Goal: Register for event/course

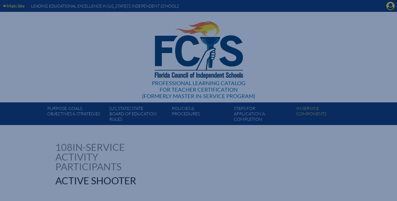
select select "4"
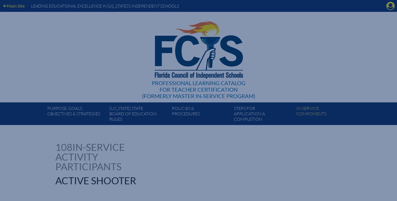
select select "4"
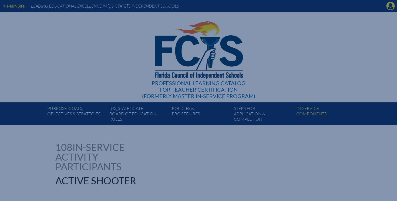
select select "4"
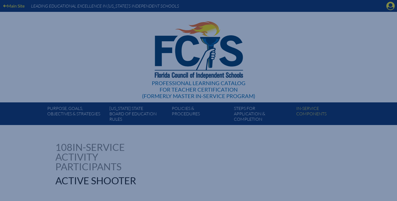
select select "4"
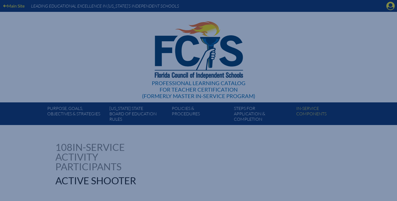
select select "4"
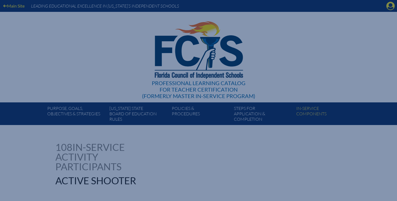
select select "4"
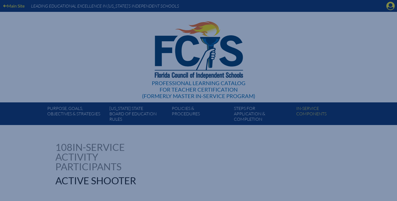
select select "4"
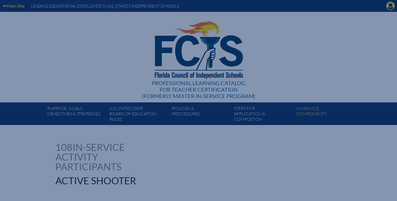
select select "4"
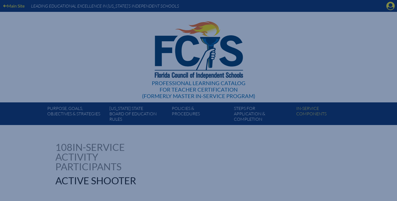
select select "4"
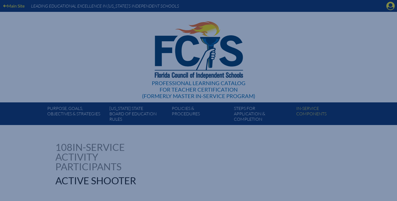
select select "4"
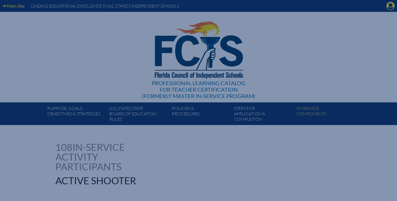
select select "4"
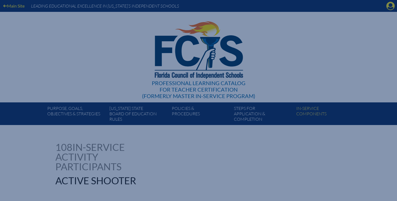
select select "4"
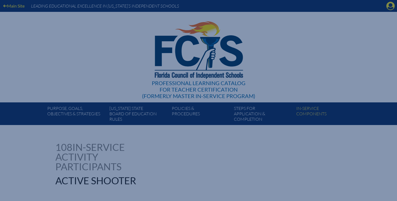
select select "4"
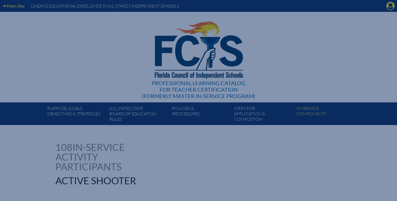
select select "4"
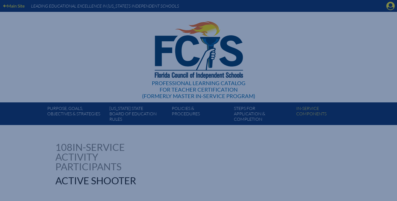
select select "4"
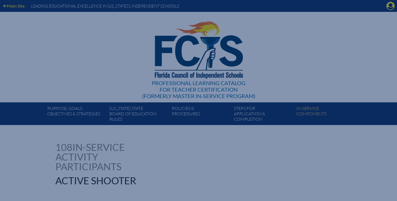
select select "4"
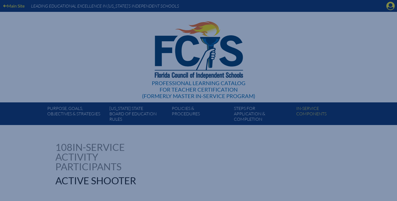
select select "4"
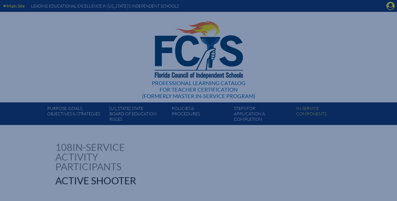
select select "4"
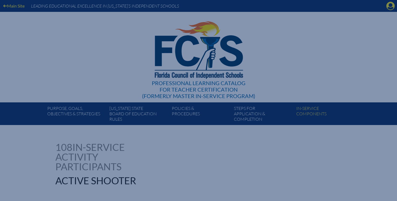
select select "4"
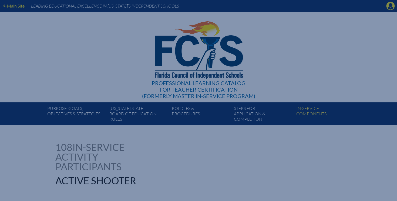
select select "4"
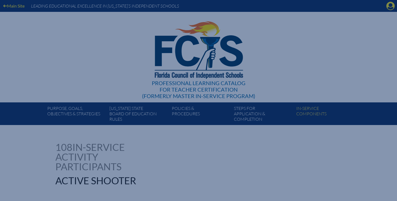
select select "4"
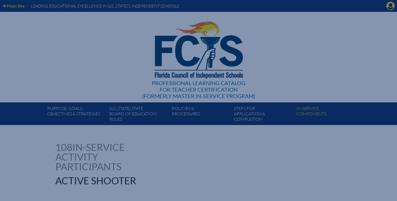
select select "4"
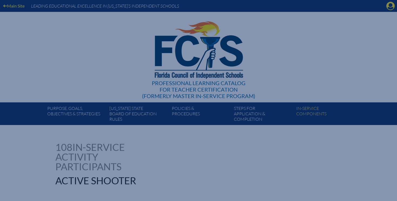
select select "4"
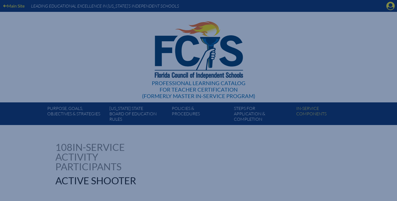
select select "4"
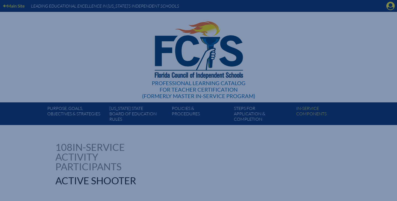
select select "4"
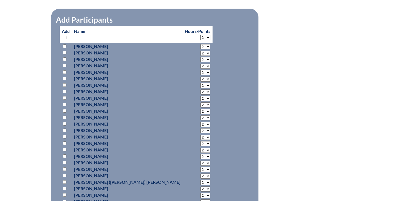
scroll to position [1569, 0]
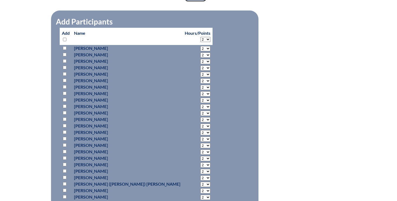
click at [67, 43] on p "Add" at bounding box center [66, 36] width 8 height 13
click at [64, 41] on input "checkbox" at bounding box center [65, 40] width 4 height 4
checkbox input "true"
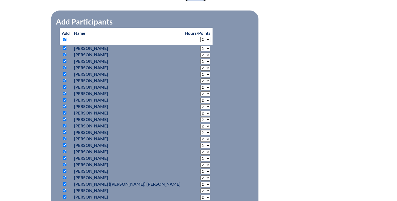
checkbox input "true"
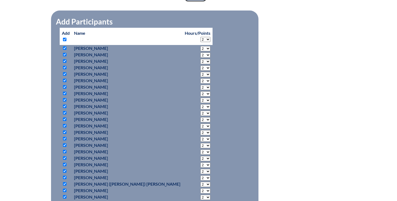
checkbox input "true"
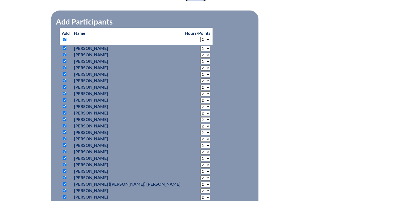
checkbox input "true"
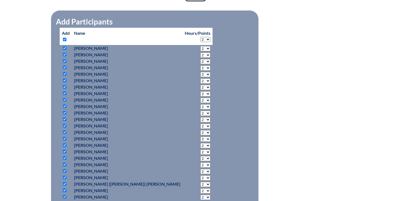
checkbox input "true"
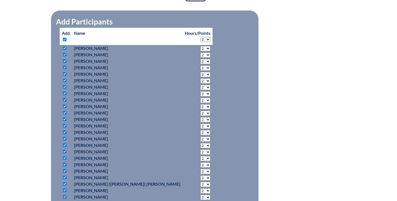
checkbox input "true"
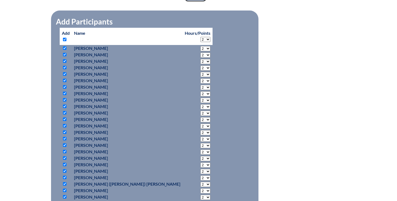
checkbox input "true"
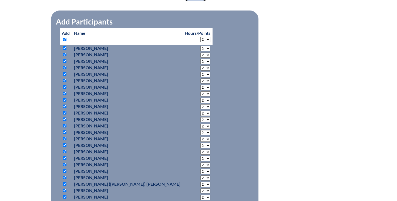
checkbox input "true"
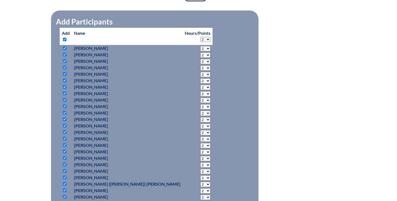
checkbox input "true"
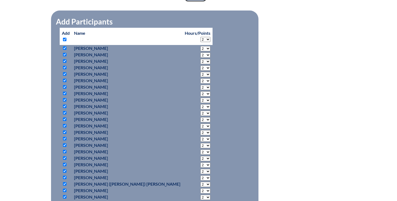
checkbox input "true"
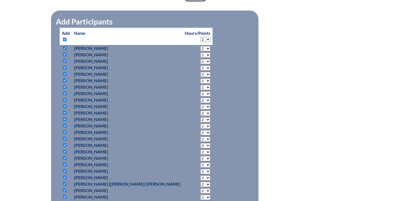
checkbox input "true"
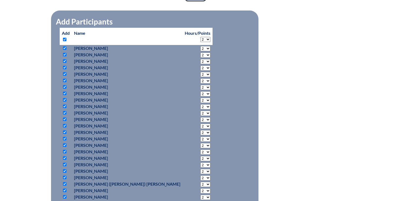
checkbox input "true"
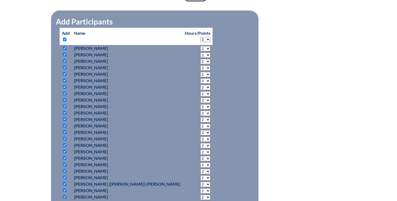
checkbox input "true"
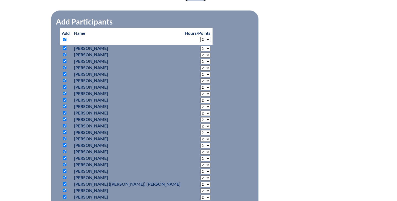
checkbox input "true"
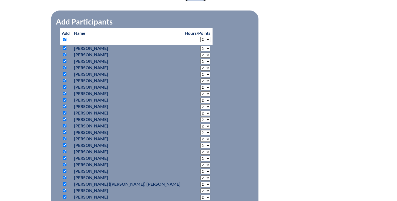
checkbox input "true"
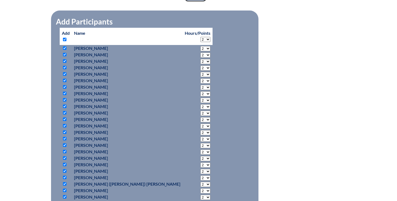
checkbox input "true"
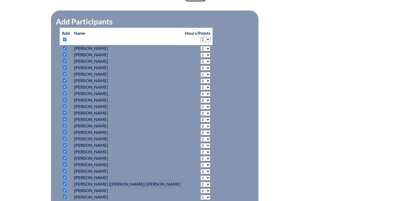
checkbox input "true"
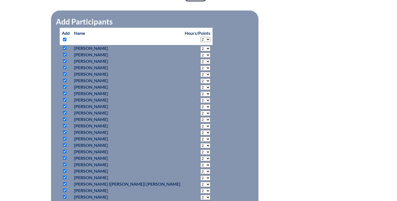
checkbox input "true"
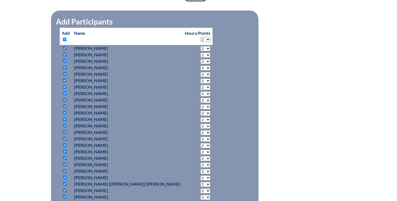
checkbox input "true"
click at [200, 42] on select "2 3 4 5 6 7 8 9 10 11 12 13 14 15 16 17 18 19 20" at bounding box center [205, 39] width 10 height 5
select select "4"
click at [200, 42] on select "2 3 4 5 6 7 8 9 10 11 12 13 14 15 16 17 18 19 20" at bounding box center [205, 39] width 10 height 5
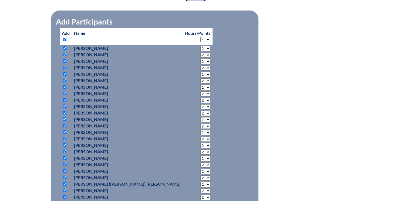
select select "4"
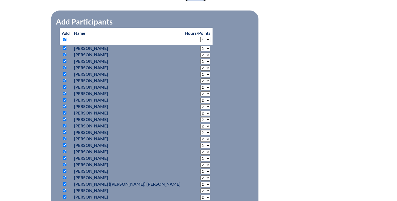
select select "4"
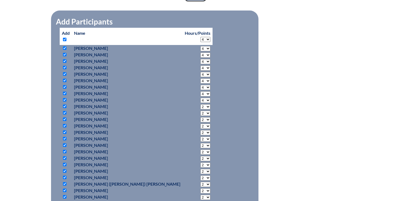
select select "4"
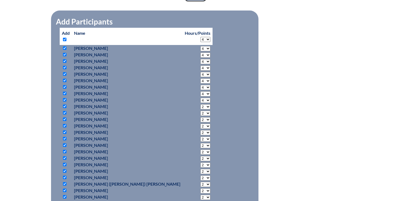
select select "4"
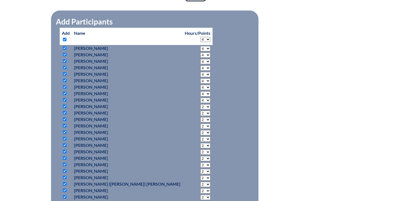
select select "4"
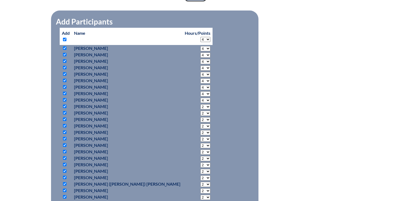
select select "4"
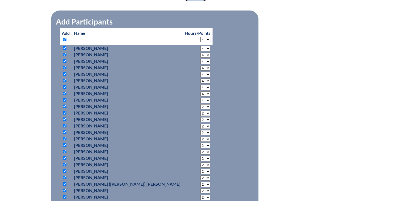
select select "4"
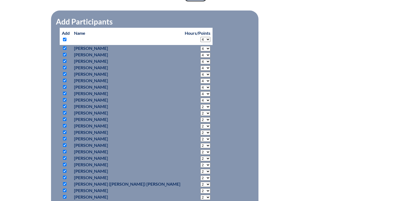
select select "4"
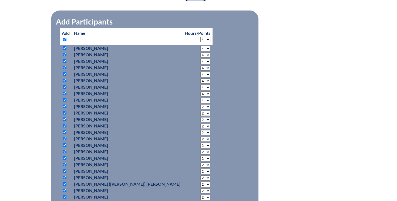
select select "4"
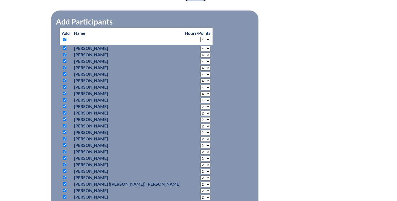
select select "4"
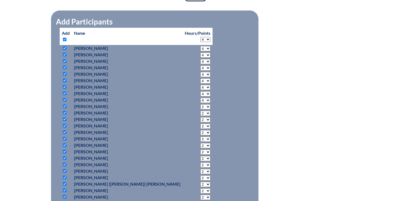
select select "4"
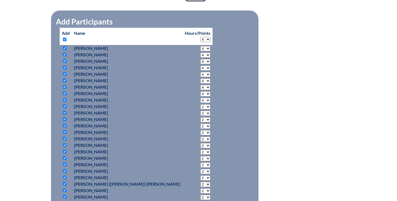
select select "4"
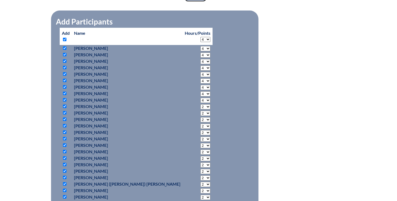
select select "4"
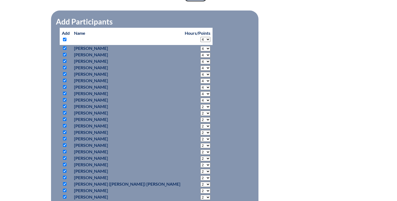
select select "4"
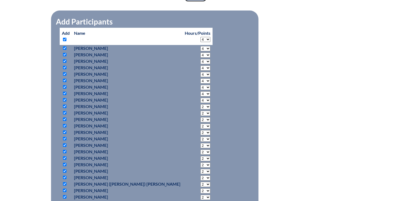
select select "4"
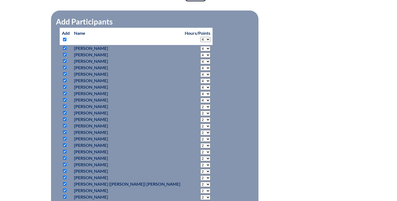
select select "4"
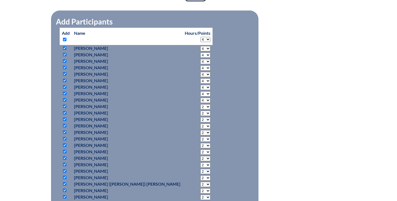
select select "4"
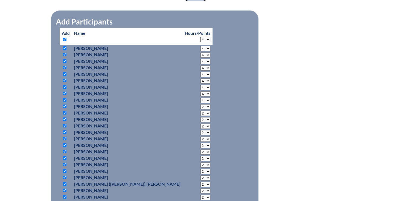
select select "4"
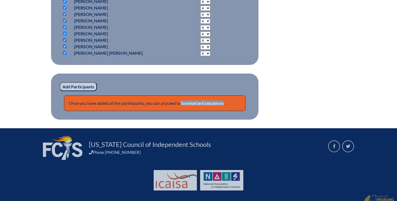
scroll to position [2147, 0]
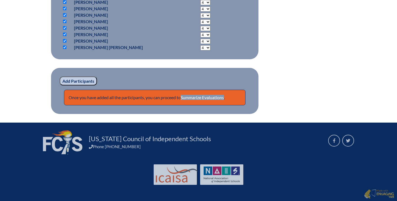
click at [71, 81] on input "Add Participants" at bounding box center [78, 81] width 37 height 9
